Goal: Find specific page/section: Locate a particular part of the current website

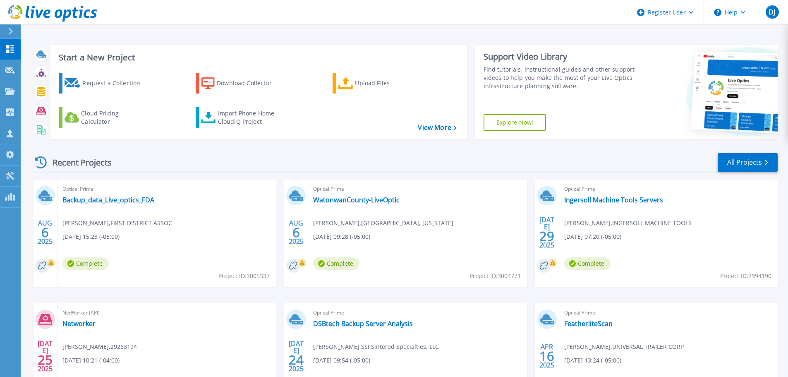
click at [9, 31] on icon at bounding box center [10, 31] width 5 height 7
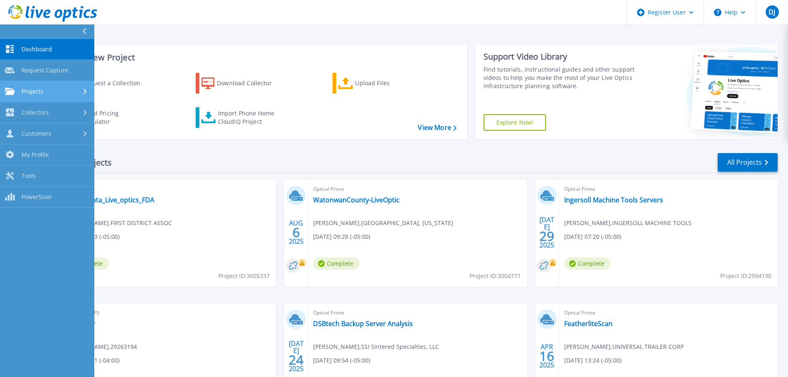
click at [64, 90] on div "Projects" at bounding box center [47, 91] width 84 height 7
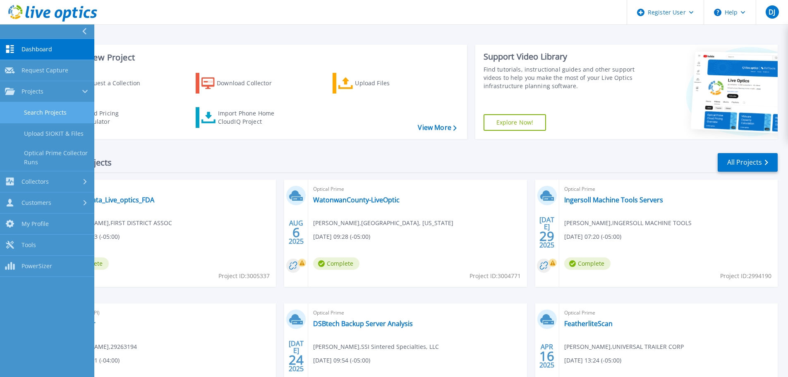
click at [45, 113] on link "Search Projects" at bounding box center [47, 112] width 94 height 21
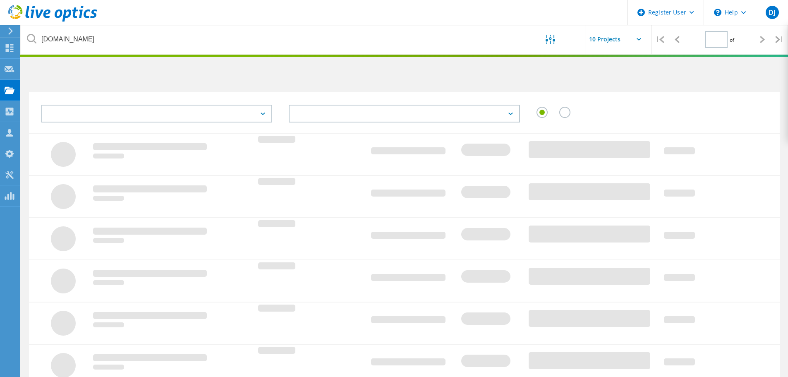
type input "1"
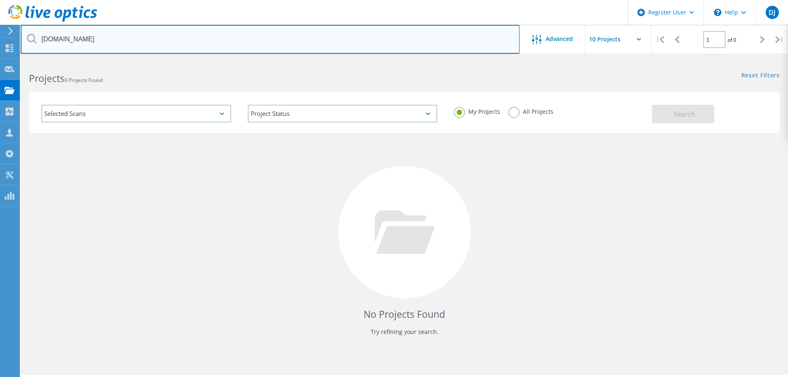
click at [108, 45] on input "anbmntn.com" at bounding box center [270, 39] width 499 height 29
paste input "b.mainlong@theeyecenter.org"
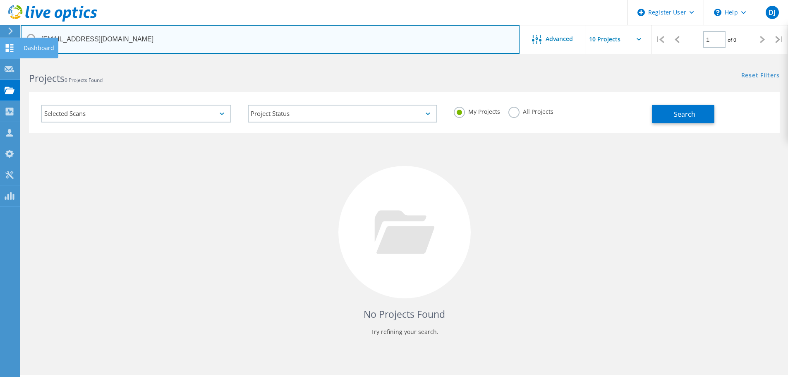
drag, startPoint x: 81, startPoint y: 38, endPoint x: 10, endPoint y: 46, distance: 71.5
click at [10, 60] on div "Register User \n Help Explore Helpful Articles Contact Support DJ Dell User Dak…" at bounding box center [394, 230] width 788 height 340
click at [78, 37] on input "b.mainlong@theeyecenter.org" at bounding box center [270, 39] width 499 height 29
type input "theeyecenter.org"
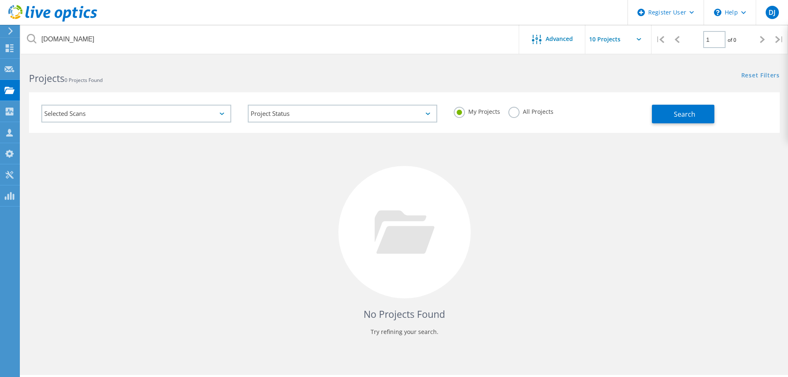
click at [524, 110] on label "All Projects" at bounding box center [530, 111] width 45 height 8
click at [0, 0] on input "All Projects" at bounding box center [0, 0] width 0 height 0
click at [672, 120] on button "Search" at bounding box center [683, 114] width 62 height 19
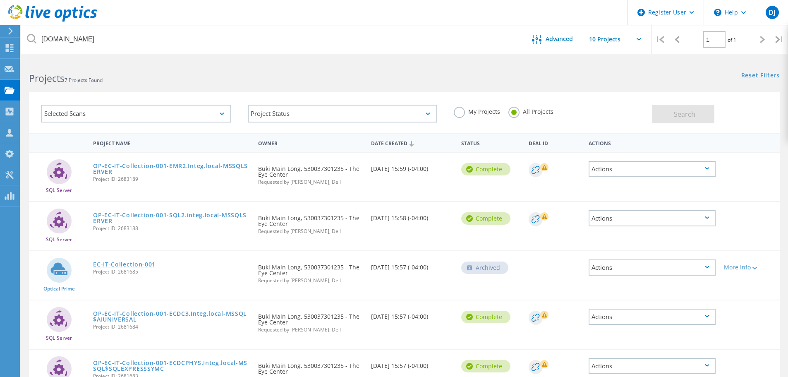
click at [125, 262] on link "EC-IT-Collection-001" at bounding box center [124, 264] width 62 height 6
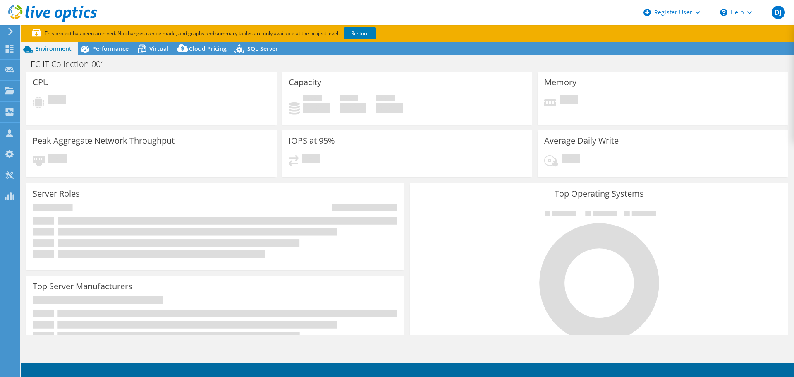
select select "USD"
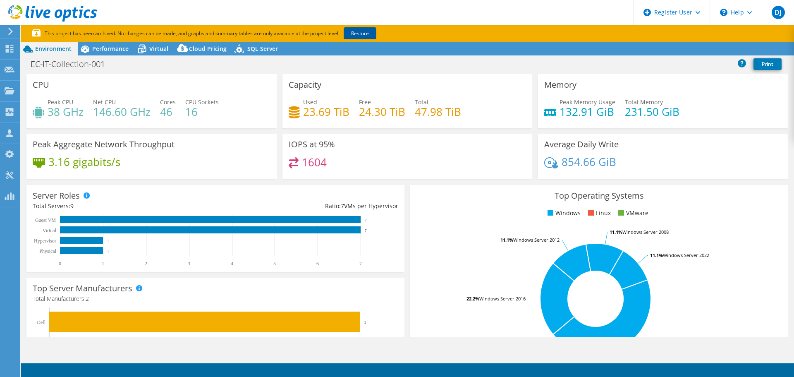
click at [352, 31] on link "Restore" at bounding box center [360, 33] width 33 height 12
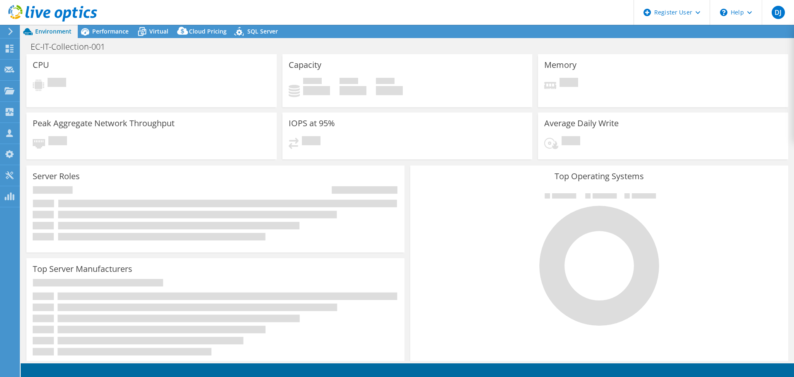
select select "USD"
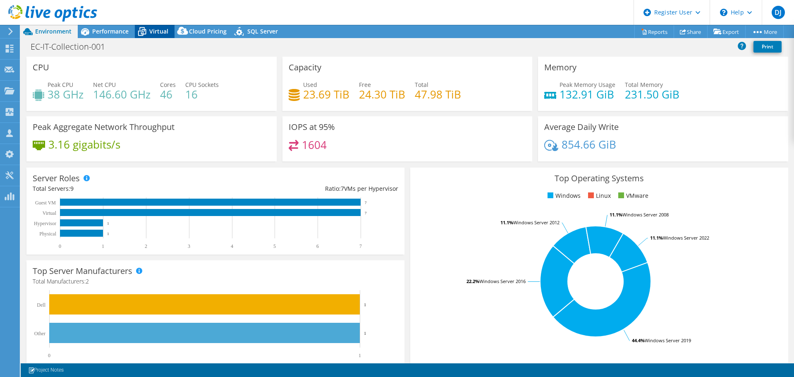
click at [151, 33] on span "Virtual" at bounding box center [158, 31] width 19 height 8
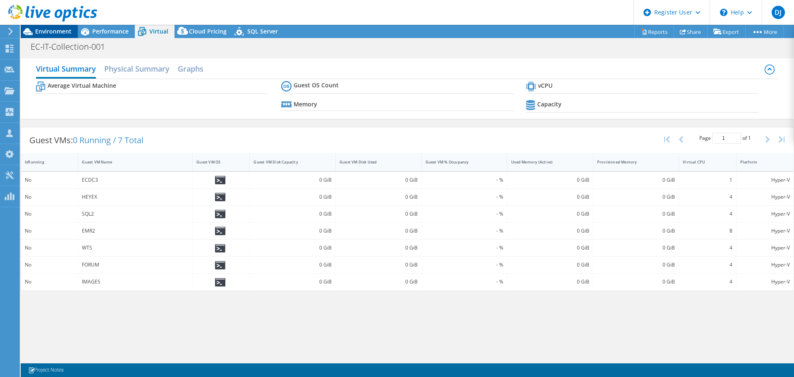
click at [50, 34] on span "Environment" at bounding box center [53, 31] width 36 height 8
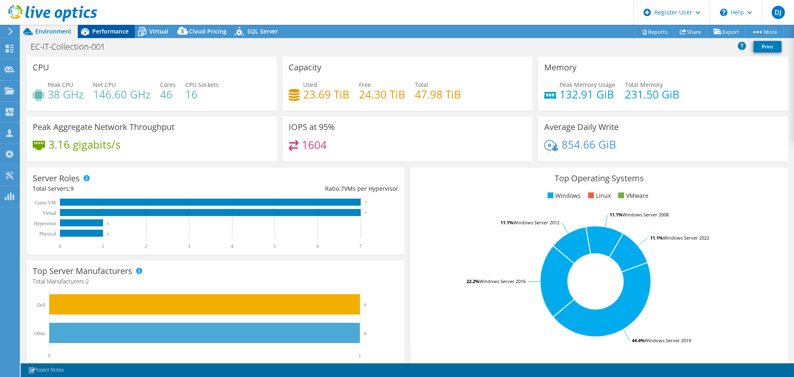
click at [119, 33] on span "Performance" at bounding box center [110, 31] width 36 height 8
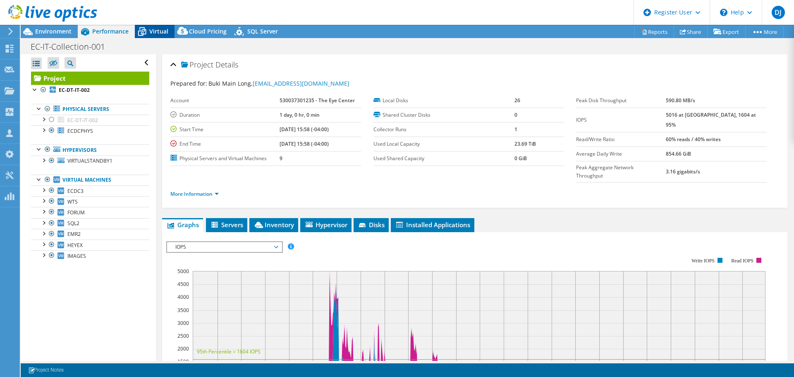
click at [141, 32] on icon at bounding box center [142, 31] width 14 height 14
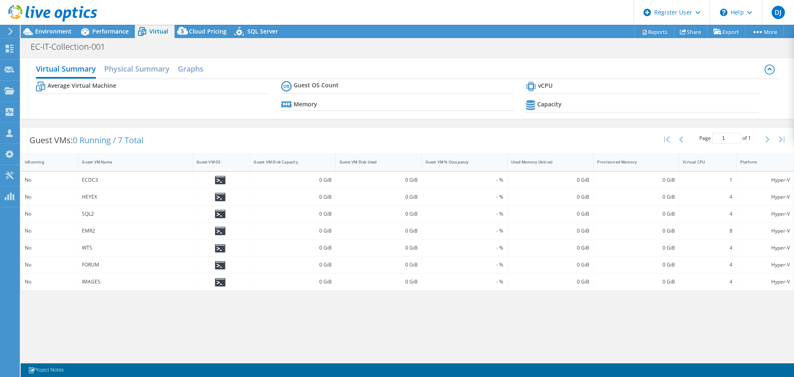
click at [173, 344] on div "Virtual Summary Physical Summary Graphs Average Virtual Machine Guest OS Count …" at bounding box center [408, 207] width 774 height 307
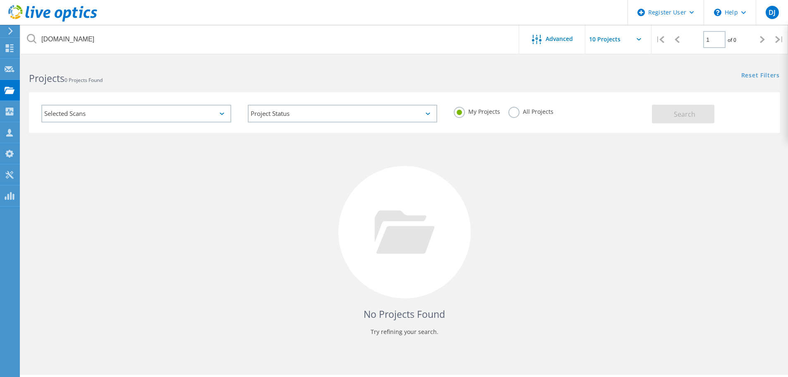
click at [512, 115] on label "All Projects" at bounding box center [530, 111] width 45 height 8
click at [0, 0] on input "All Projects" at bounding box center [0, 0] width 0 height 0
click at [695, 117] on button "Search" at bounding box center [683, 114] width 62 height 19
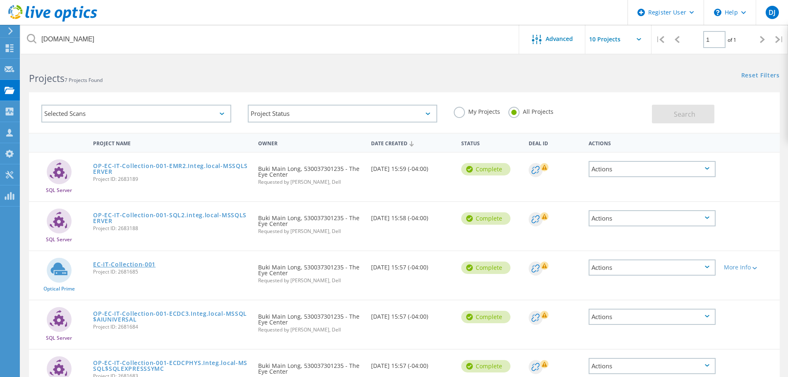
click at [124, 262] on link "EC-IT-Collection-001" at bounding box center [124, 264] width 62 height 6
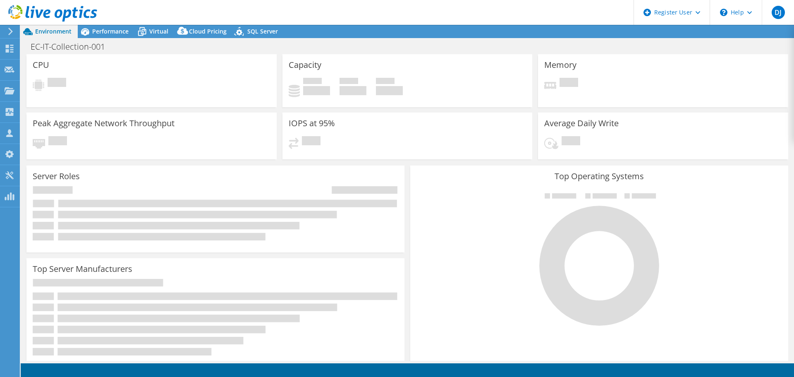
select select "USD"
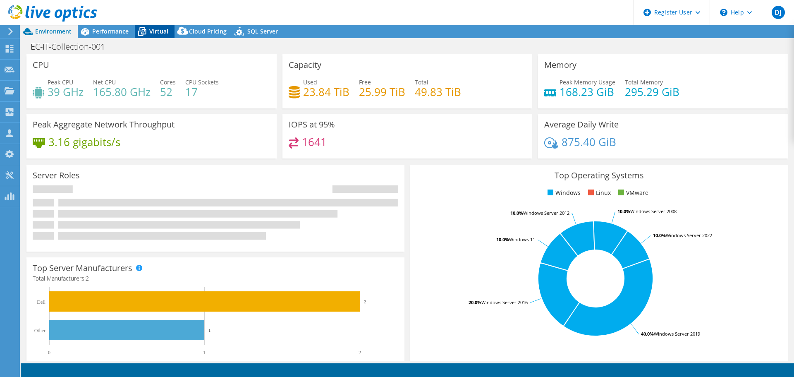
click at [160, 34] on span "Virtual" at bounding box center [158, 31] width 19 height 8
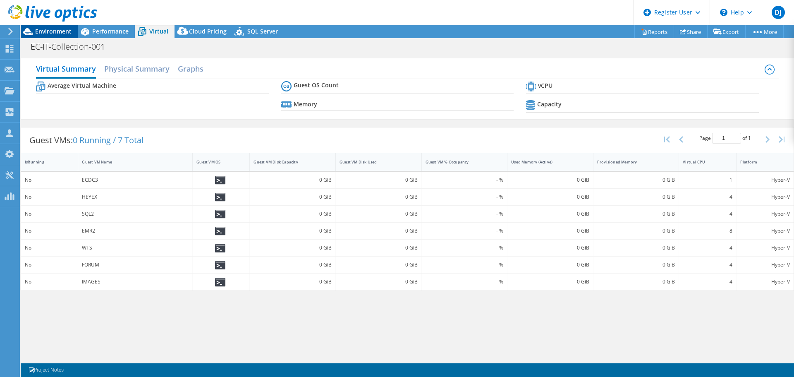
click at [55, 35] on span "Environment" at bounding box center [53, 31] width 36 height 8
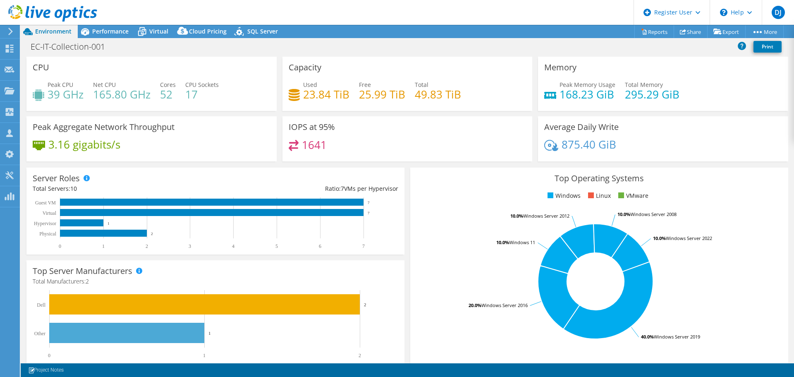
click at [44, 281] on h4 "Total Manufacturers: 2" at bounding box center [216, 281] width 366 height 9
click at [148, 25] on icon at bounding box center [142, 31] width 14 height 14
select select "USD"
